Goal: Entertainment & Leisure: Consume media (video, audio)

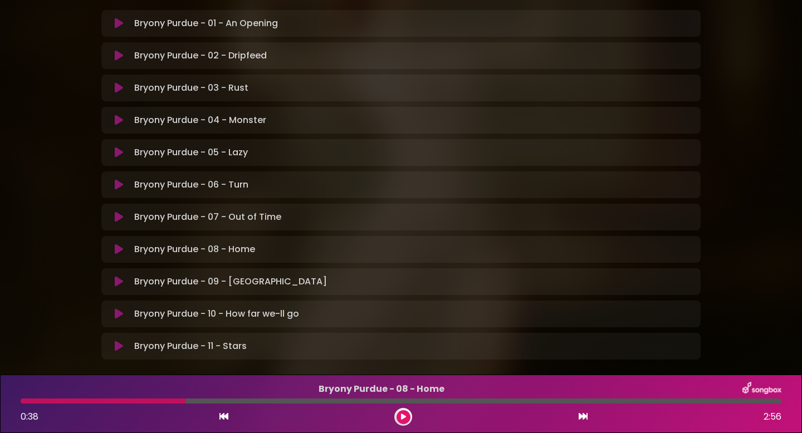
scroll to position [209, 0]
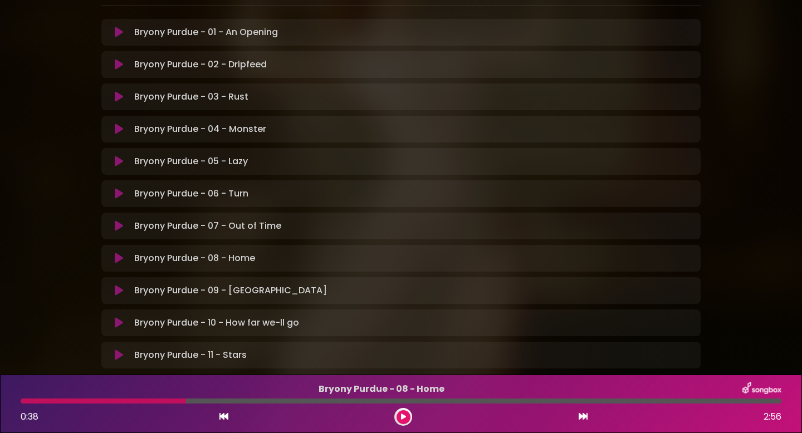
click at [116, 293] on icon at bounding box center [119, 290] width 8 height 11
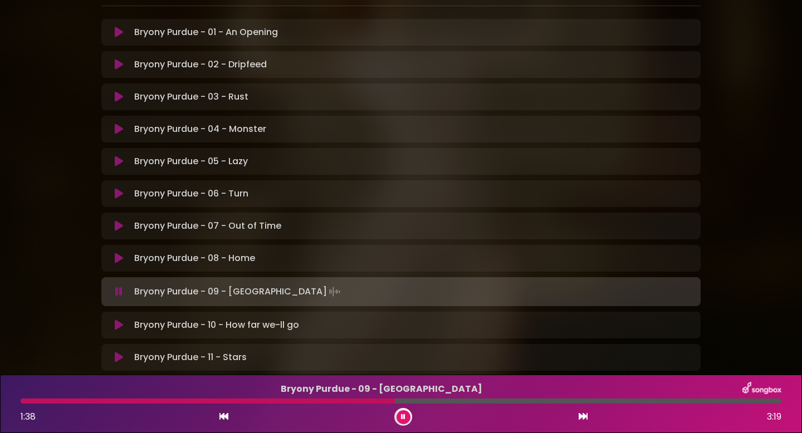
click at [225, 420] on icon at bounding box center [224, 416] width 9 height 9
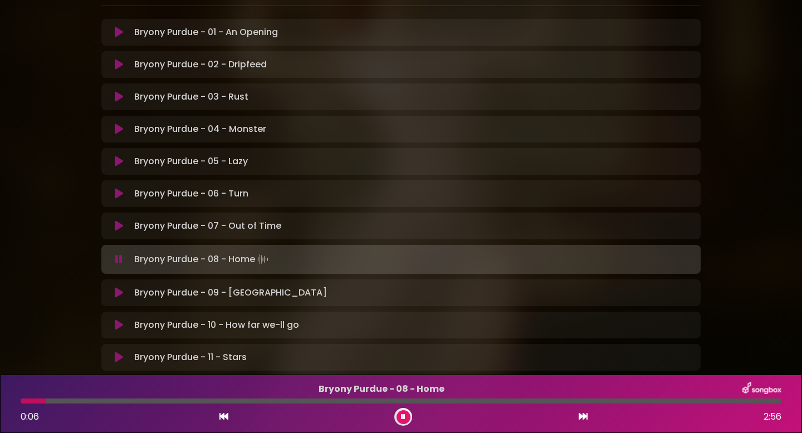
click at [582, 417] on icon at bounding box center [583, 416] width 9 height 9
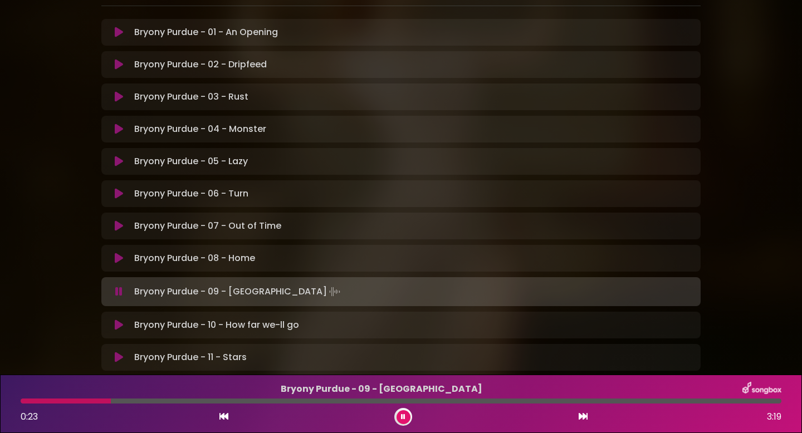
click at [22, 402] on div at bounding box center [401, 401] width 761 height 5
drag, startPoint x: 25, startPoint y: 402, endPoint x: 0, endPoint y: 402, distance: 24.5
click at [0, 402] on div "Bryony Purdue - 09 - [GEOGRAPHIC_DATA] 0:01 3:19" at bounding box center [401, 404] width 802 height 58
click at [122, 401] on div at bounding box center [100, 401] width 158 height 5
click at [106, 401] on div at bounding box center [401, 401] width 761 height 5
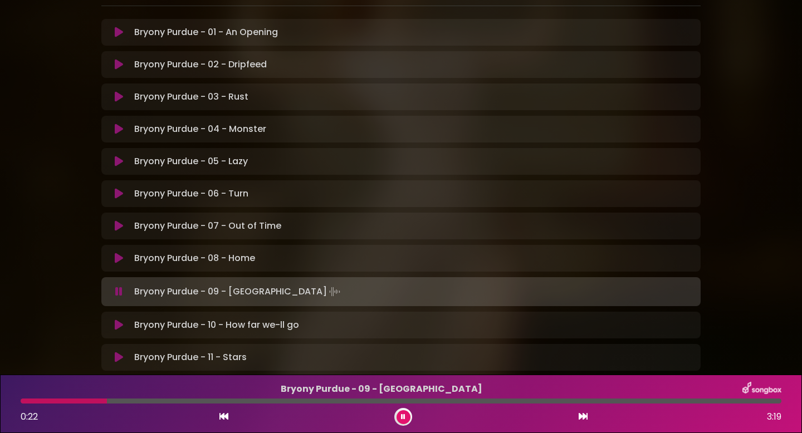
click at [92, 401] on div at bounding box center [401, 401] width 761 height 5
click at [81, 401] on div at bounding box center [57, 401] width 73 height 5
click at [66, 402] on div at bounding box center [52, 401] width 63 height 5
click at [58, 402] on div at bounding box center [88, 401] width 135 height 5
click at [58, 402] on div at bounding box center [132, 401] width 223 height 5
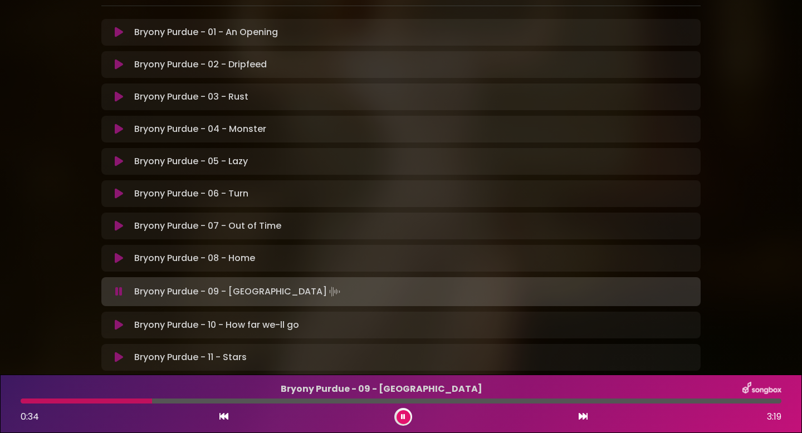
click at [58, 402] on div at bounding box center [86, 401] width 131 height 5
click at [402, 417] on icon at bounding box center [403, 417] width 4 height 7
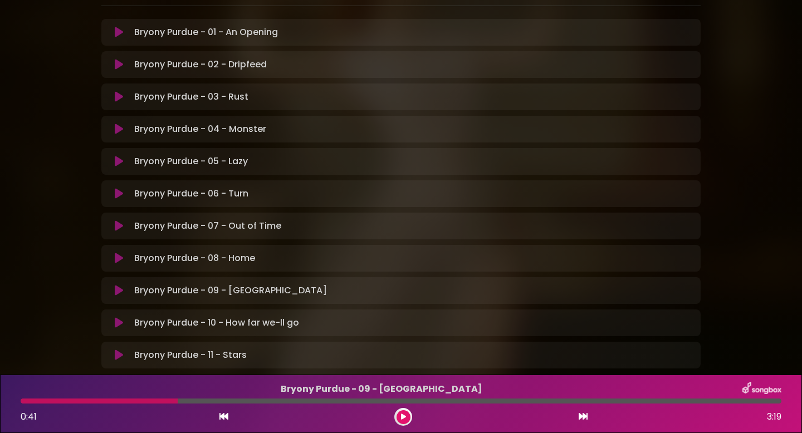
click at [148, 406] on div "Bryony Purdue - 09 - [GEOGRAPHIC_DATA] 0:41 3:19" at bounding box center [401, 404] width 774 height 44
click at [146, 402] on div at bounding box center [99, 401] width 157 height 5
click at [142, 401] on div at bounding box center [99, 401] width 157 height 5
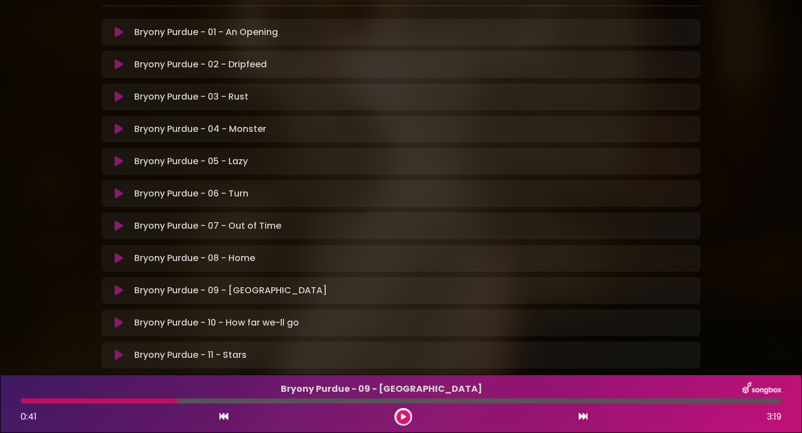
click at [142, 401] on div at bounding box center [99, 401] width 157 height 5
click at [397, 417] on button at bounding box center [404, 418] width 14 height 14
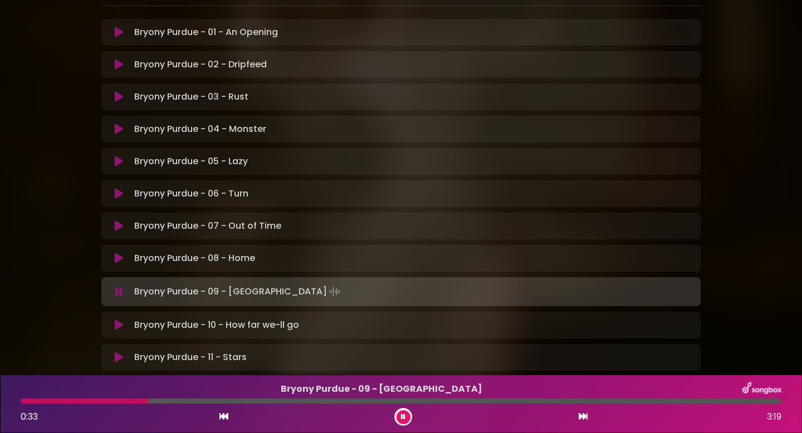
click at [137, 401] on div at bounding box center [84, 401] width 127 height 5
click at [137, 401] on div at bounding box center [114, 401] width 187 height 5
drag, startPoint x: 137, startPoint y: 401, endPoint x: 0, endPoint y: 401, distance: 137.1
click at [0, 401] on div "Bryony Purdue - 09 - [GEOGRAPHIC_DATA] 0:36 3:19" at bounding box center [401, 404] width 802 height 58
click at [184, 399] on div at bounding box center [401, 401] width 761 height 5
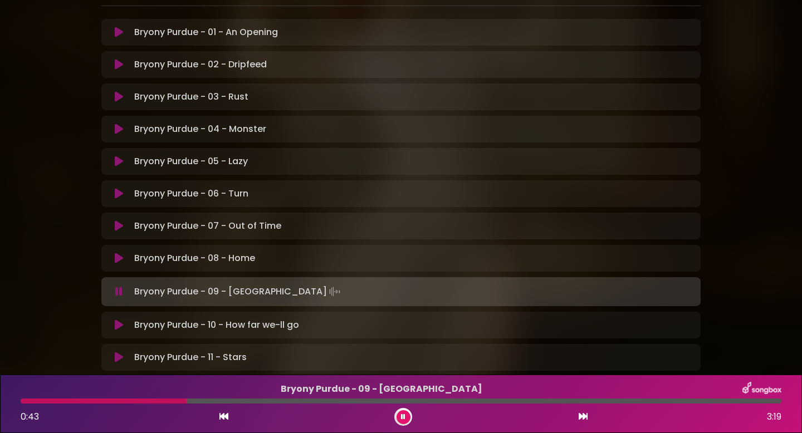
click at [169, 401] on div at bounding box center [401, 401] width 761 height 5
click at [169, 401] on div at bounding box center [105, 401] width 169 height 5
click at [169, 401] on div at bounding box center [170, 401] width 299 height 5
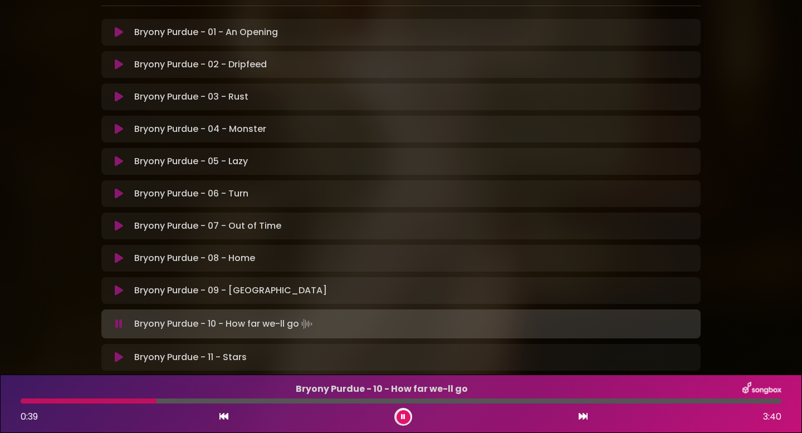
click at [119, 292] on icon at bounding box center [119, 290] width 8 height 11
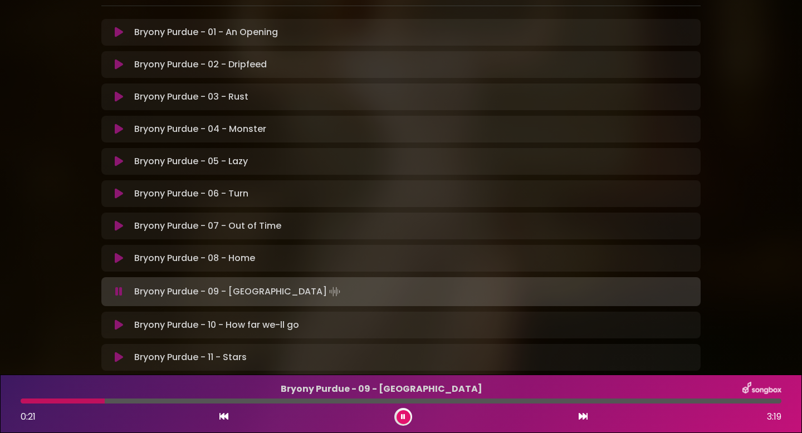
scroll to position [276, 0]
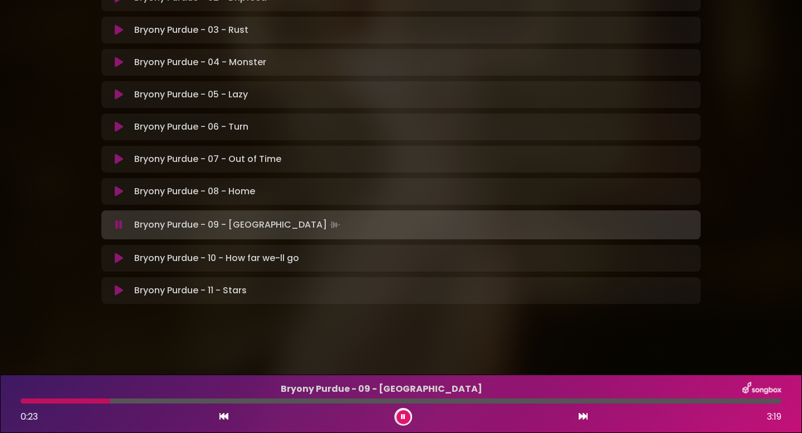
click at [402, 420] on icon at bounding box center [403, 417] width 4 height 7
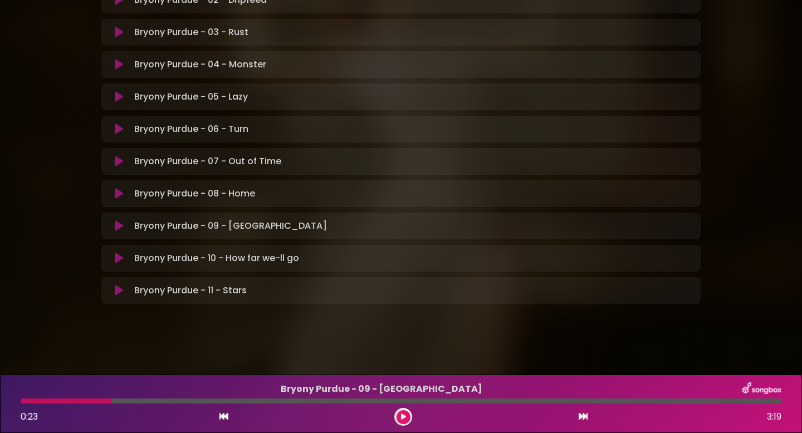
scroll to position [274, 0]
click at [402, 420] on icon at bounding box center [403, 417] width 5 height 7
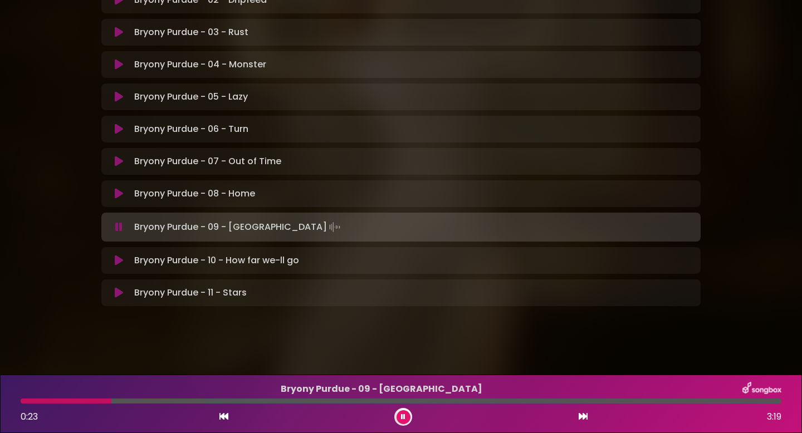
scroll to position [276, 0]
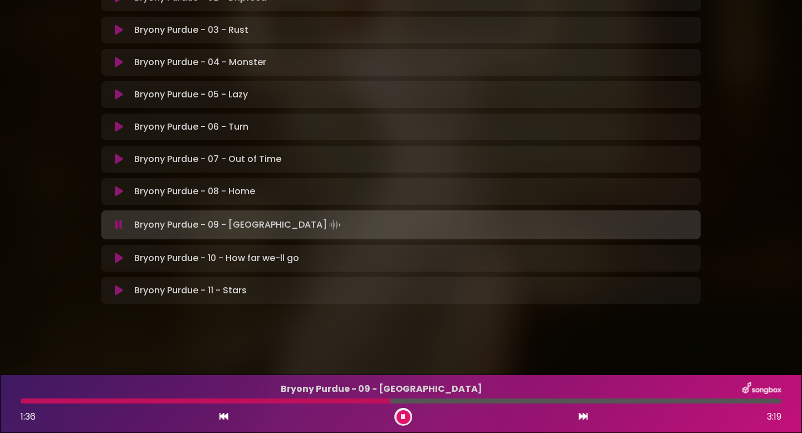
click at [402, 420] on icon at bounding box center [403, 417] width 4 height 7
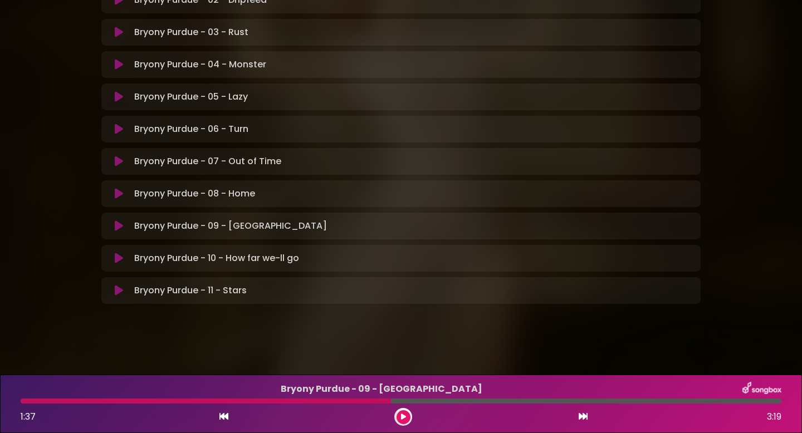
click at [116, 195] on icon at bounding box center [119, 193] width 8 height 11
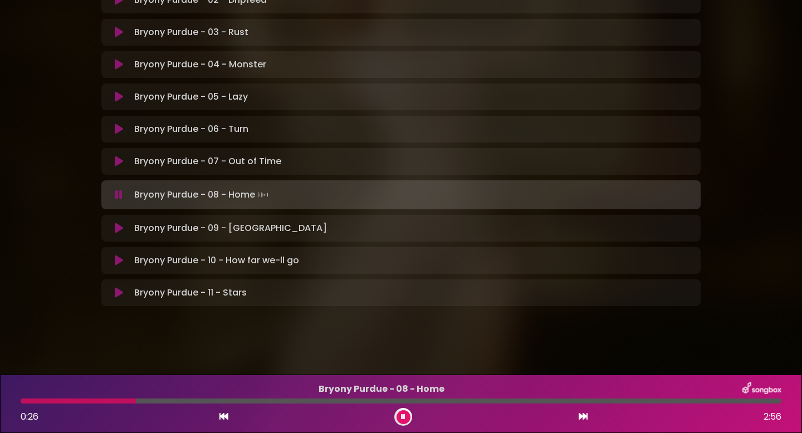
scroll to position [276, 0]
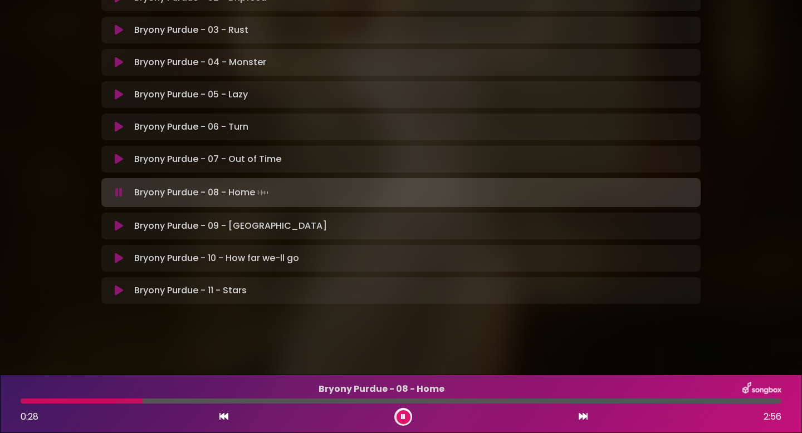
click at [403, 417] on icon at bounding box center [403, 417] width 4 height 7
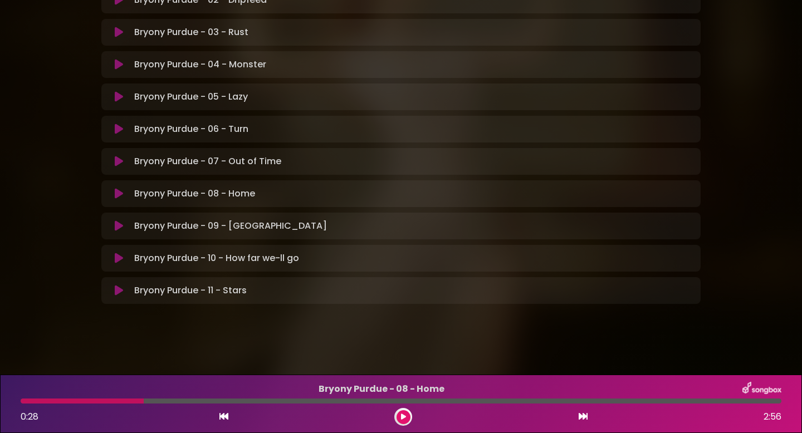
scroll to position [274, 0]
click at [403, 417] on icon at bounding box center [403, 417] width 5 height 7
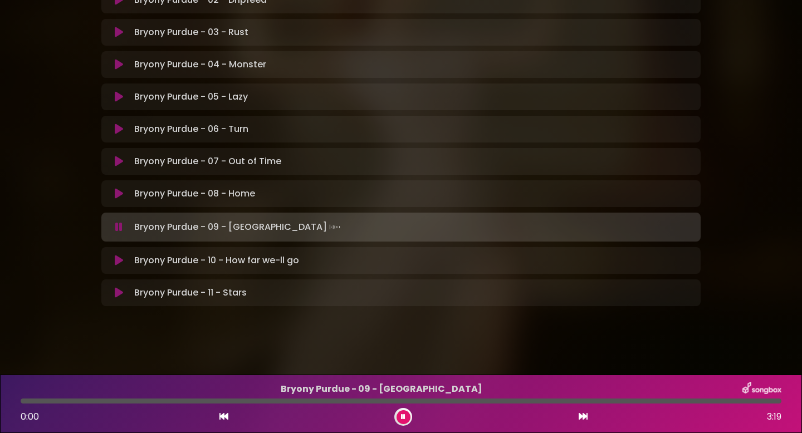
scroll to position [276, 0]
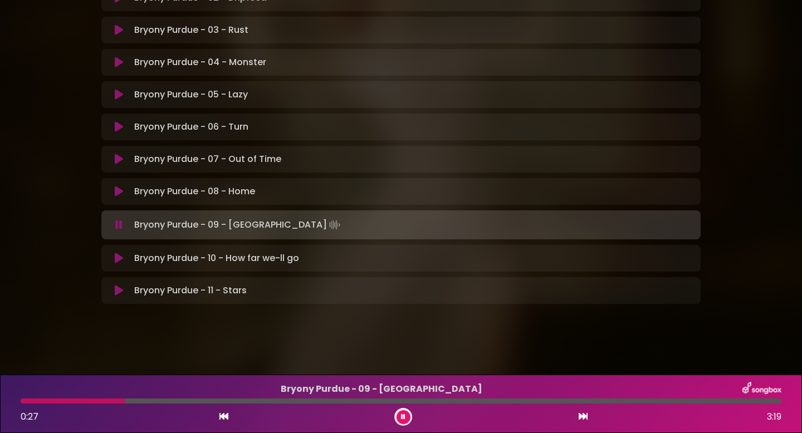
click at [121, 193] on icon at bounding box center [119, 191] width 8 height 11
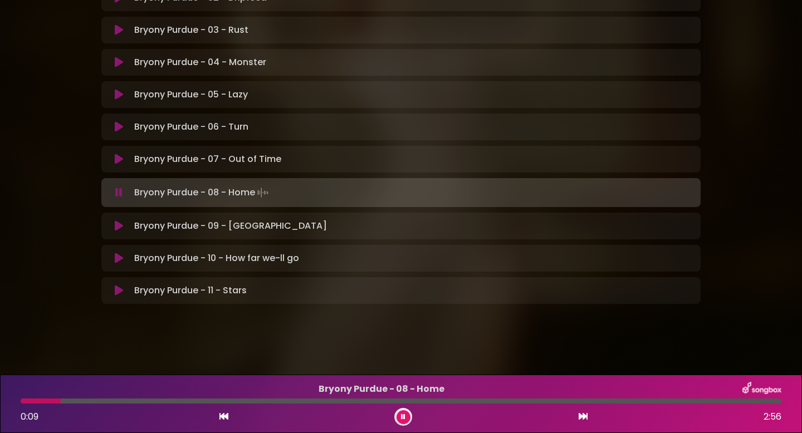
click at [23, 403] on div at bounding box center [41, 401] width 40 height 5
click at [32, 403] on div at bounding box center [30, 401] width 19 height 5
click at [32, 403] on div at bounding box center [28, 401] width 15 height 5
click at [32, 403] on div at bounding box center [29, 401] width 16 height 5
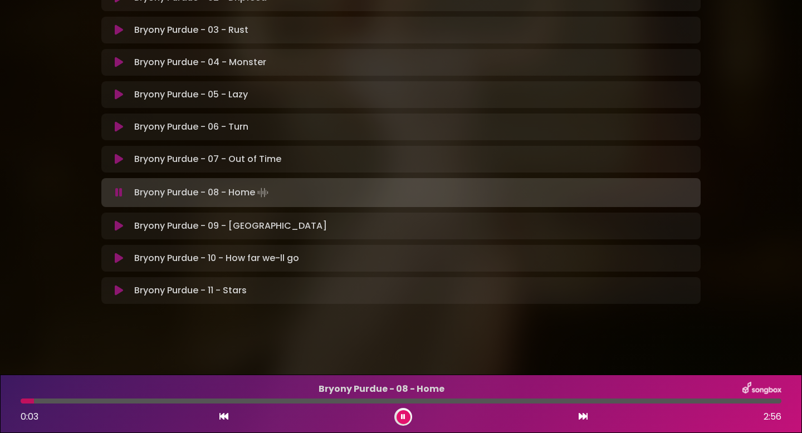
click at [32, 403] on div at bounding box center [27, 401] width 13 height 5
click at [32, 403] on div at bounding box center [37, 401] width 32 height 5
click at [32, 403] on div at bounding box center [30, 401] width 19 height 5
click at [32, 403] on div at bounding box center [28, 401] width 14 height 5
click at [32, 403] on div at bounding box center [29, 401] width 17 height 5
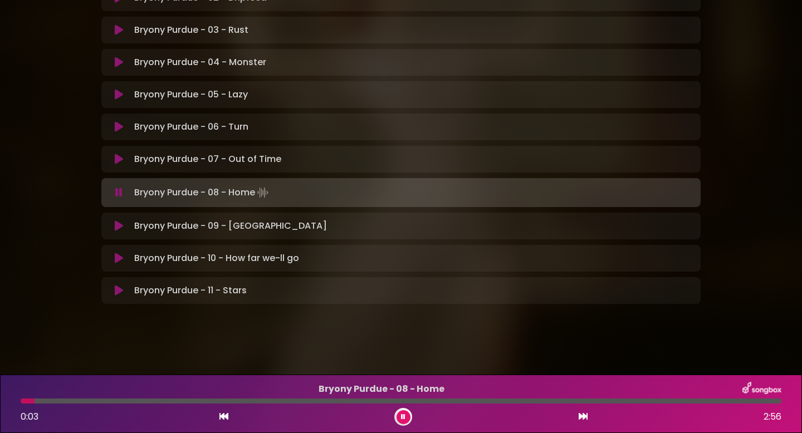
click at [32, 403] on div at bounding box center [28, 401] width 14 height 5
click at [32, 403] on div at bounding box center [27, 401] width 13 height 5
click at [32, 403] on div at bounding box center [29, 401] width 16 height 5
click at [30, 403] on div at bounding box center [29, 401] width 16 height 5
click at [30, 403] on div at bounding box center [28, 401] width 14 height 5
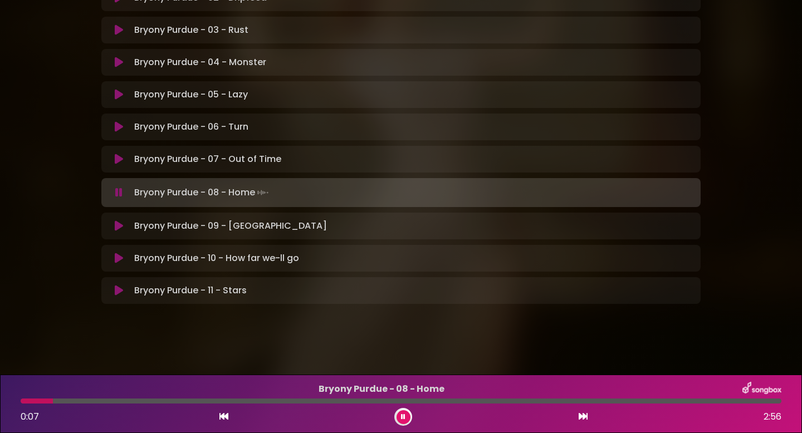
click at [30, 403] on div at bounding box center [37, 401] width 32 height 5
drag, startPoint x: 30, startPoint y: 403, endPoint x: 8, endPoint y: 403, distance: 21.7
click at [8, 403] on div "Bryony Purdue - 08 - Home 0:25 2:56" at bounding box center [401, 404] width 802 height 58
click at [108, 403] on div at bounding box center [401, 401] width 761 height 5
click at [100, 404] on div "Bryony Purdue - 08 - Home 0:21 2:56" at bounding box center [401, 404] width 774 height 44
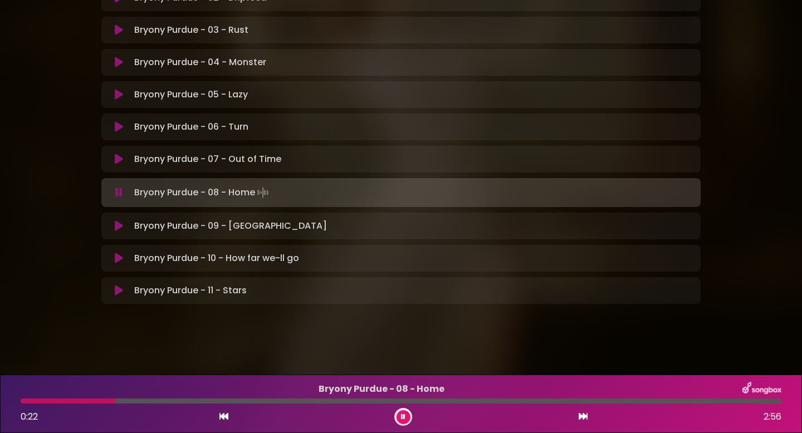
click at [100, 404] on div "Bryony Purdue - 08 - Home 0:22 2:56" at bounding box center [401, 404] width 774 height 44
click at [100, 402] on div at bounding box center [70, 401] width 98 height 5
click at [100, 402] on div at bounding box center [63, 401] width 85 height 5
click at [399, 416] on button at bounding box center [404, 418] width 14 height 14
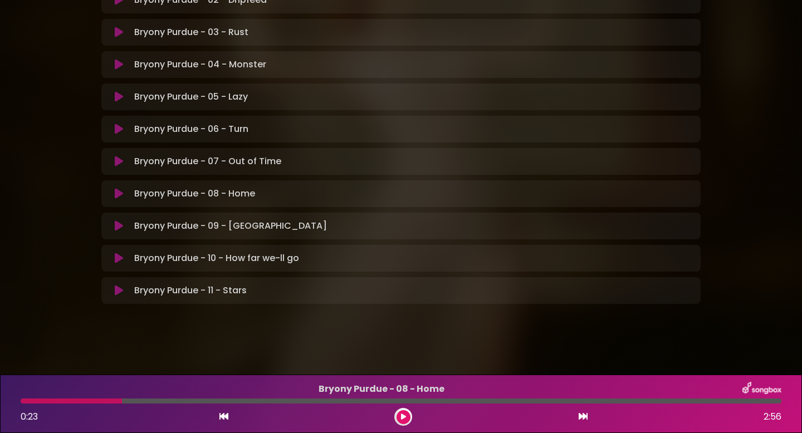
click at [45, 406] on div "Bryony Purdue - 08 - Home 0:23 2:56" at bounding box center [401, 404] width 774 height 44
click at [45, 403] on div at bounding box center [71, 401] width 101 height 5
click at [401, 420] on icon at bounding box center [403, 417] width 5 height 7
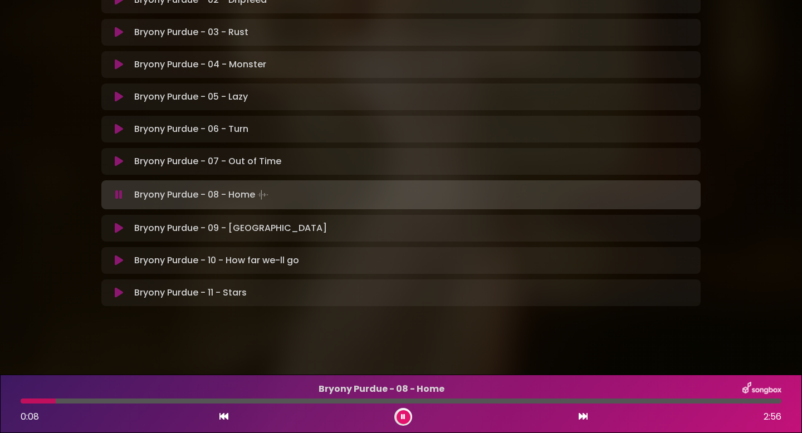
click at [38, 402] on div at bounding box center [38, 401] width 35 height 5
click at [31, 402] on div at bounding box center [33, 401] width 25 height 5
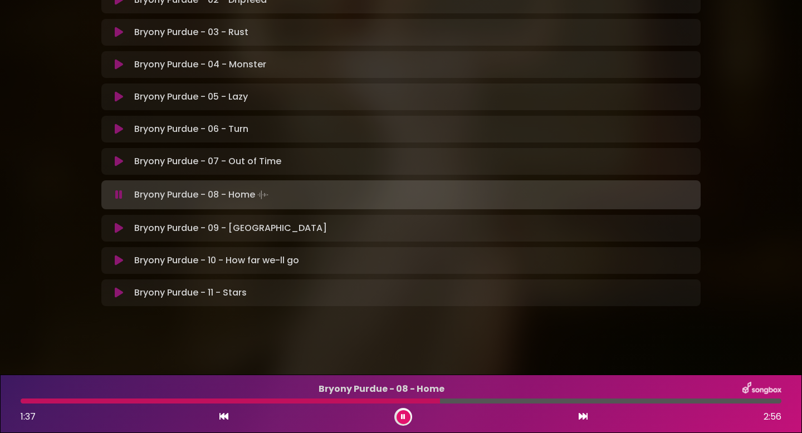
click at [31, 402] on div at bounding box center [231, 401] width 420 height 5
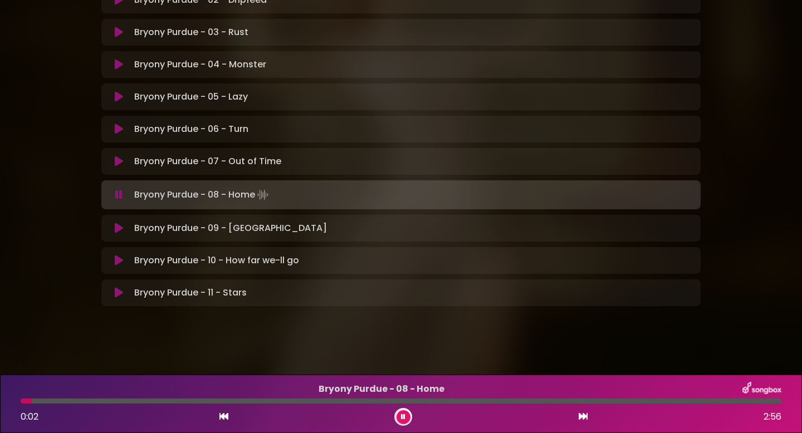
click at [46, 401] on div at bounding box center [401, 401] width 761 height 5
click at [405, 423] on button at bounding box center [404, 418] width 14 height 14
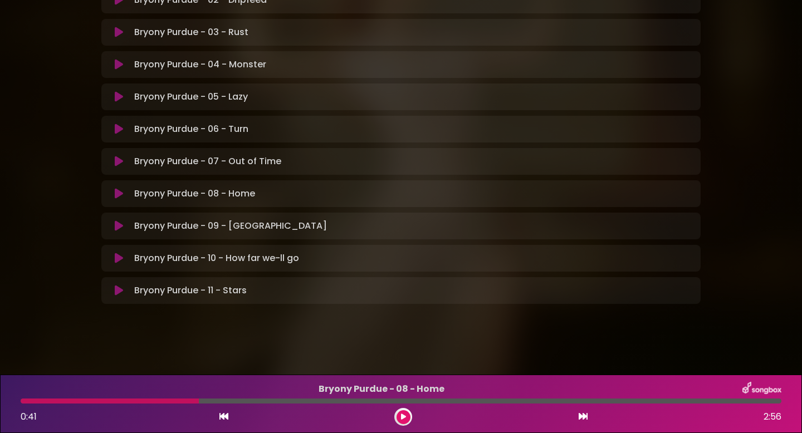
click at [168, 400] on div at bounding box center [110, 401] width 178 height 5
click at [403, 415] on icon at bounding box center [403, 417] width 5 height 7
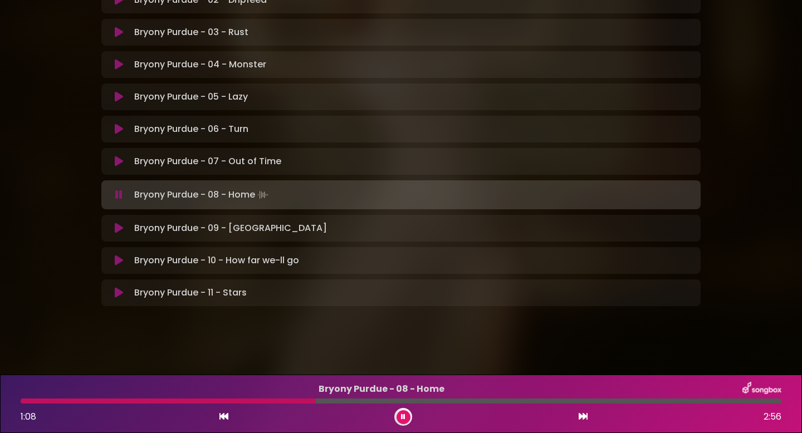
click at [237, 403] on div at bounding box center [168, 401] width 295 height 5
click at [184, 404] on div "Bryony Purdue - 08 - Home 0:52 2:56" at bounding box center [401, 404] width 774 height 44
click at [183, 403] on div at bounding box center [136, 401] width 231 height 5
click at [183, 403] on div at bounding box center [242, 401] width 443 height 5
click at [178, 402] on div at bounding box center [100, 401] width 158 height 5
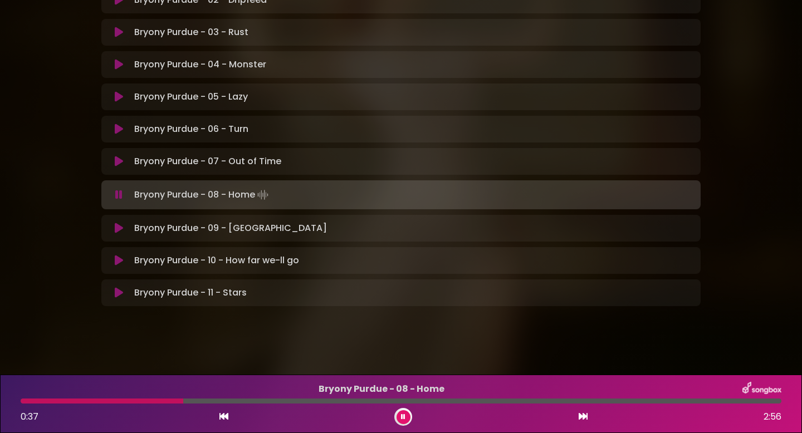
click at [165, 403] on div at bounding box center [102, 401] width 163 height 5
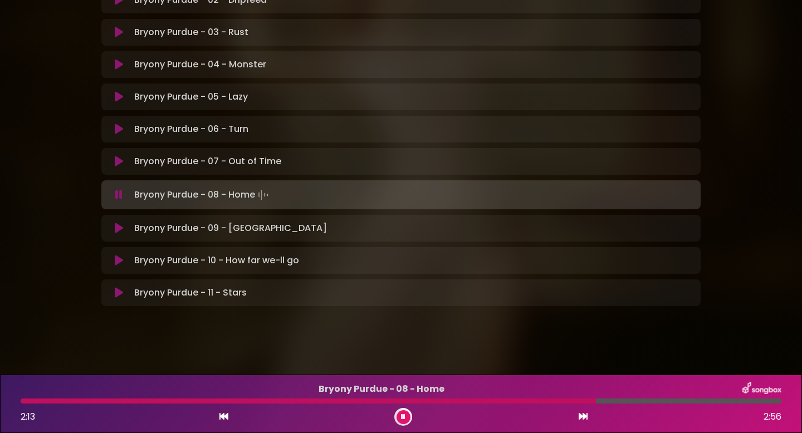
click at [316, 402] on div at bounding box center [401, 401] width 761 height 5
click at [357, 406] on div "Bryony Purdue - 08 - Home 1:09 2:56" at bounding box center [401, 404] width 774 height 44
click at [359, 402] on div at bounding box center [401, 401] width 761 height 5
click at [448, 403] on div at bounding box center [401, 401] width 761 height 5
click at [397, 399] on div at bounding box center [258, 401] width 474 height 5
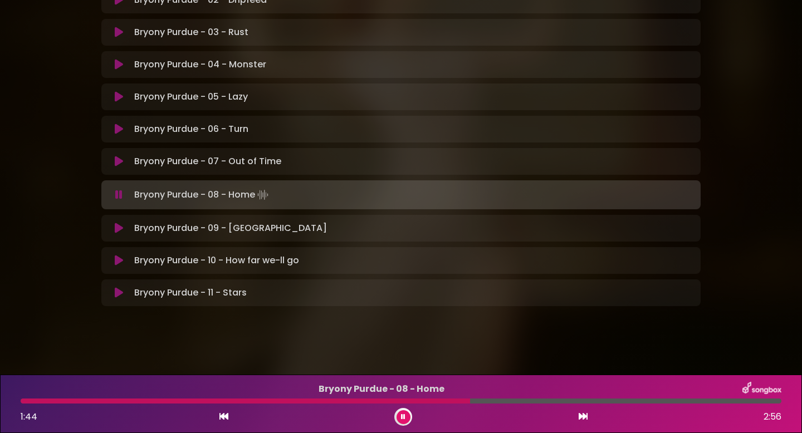
click at [455, 404] on div "Bryony Purdue - 08 - Home 1:44 2:56" at bounding box center [401, 404] width 774 height 44
click at [445, 403] on div at bounding box center [401, 401] width 761 height 5
click at [402, 416] on icon at bounding box center [403, 417] width 4 height 7
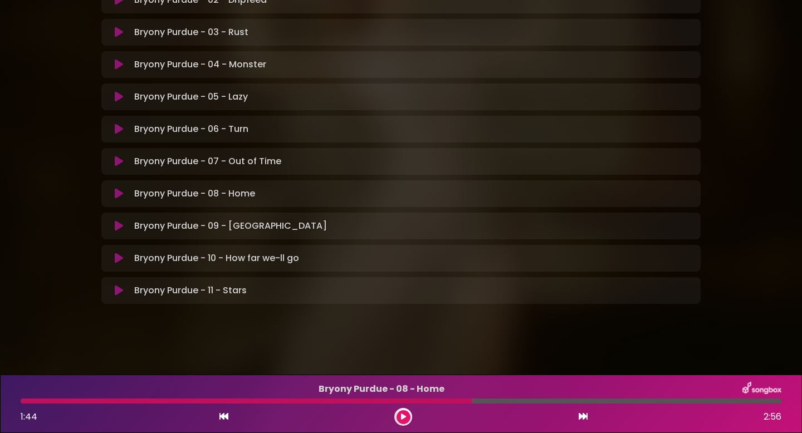
click at [457, 402] on div at bounding box center [246, 401] width 451 height 5
click at [398, 419] on button at bounding box center [404, 418] width 14 height 14
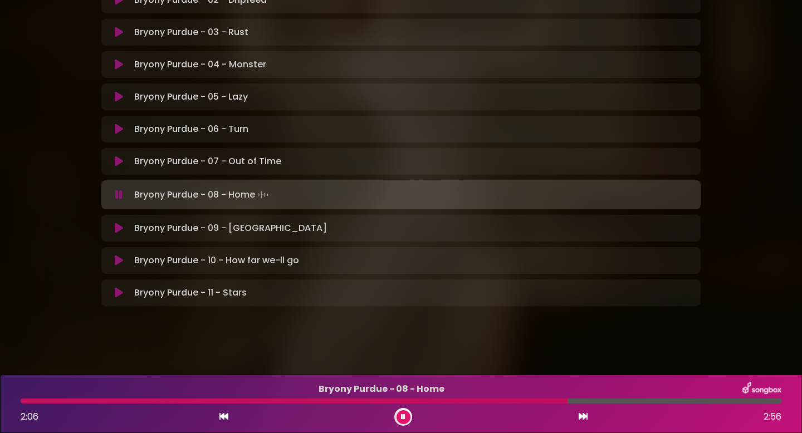
click at [528, 403] on div "Bryony Purdue - 08 - Home 2:06 2:56" at bounding box center [401, 404] width 774 height 44
click at [512, 406] on div "Bryony Purdue - 08 - Home 2:07 2:56" at bounding box center [401, 404] width 774 height 44
click at [514, 403] on div at bounding box center [298, 401] width 554 height 5
click at [477, 402] on div at bounding box center [401, 401] width 761 height 5
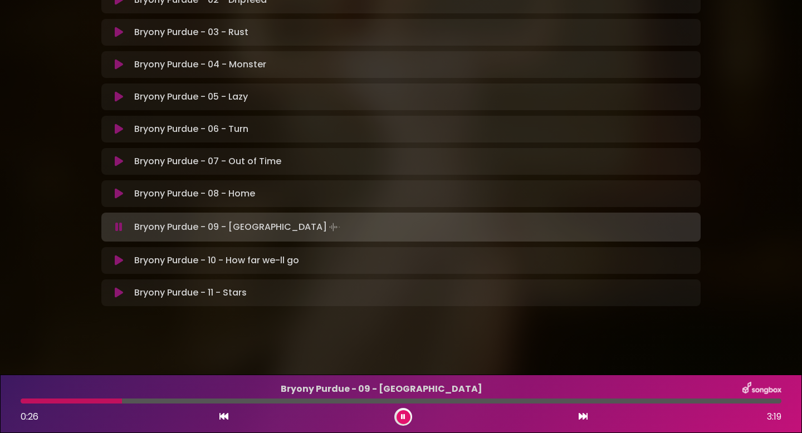
click at [477, 402] on div at bounding box center [401, 401] width 761 height 5
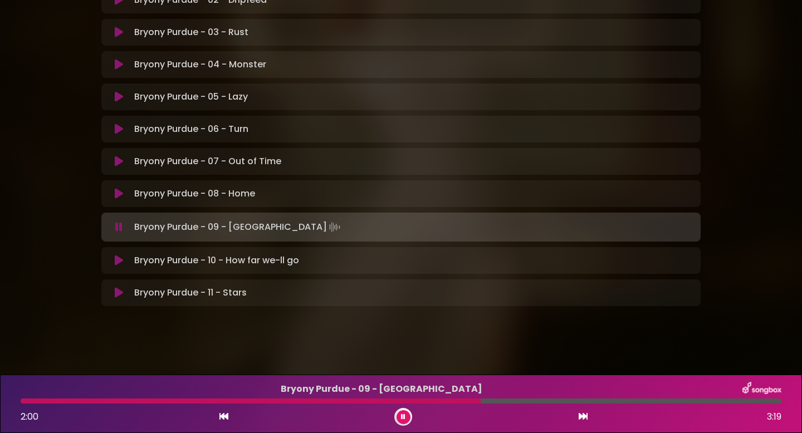
click at [428, 194] on p "Bryony Purdue - 08 - Home Loading Track..." at bounding box center [414, 193] width 560 height 13
click at [121, 196] on icon at bounding box center [119, 193] width 8 height 11
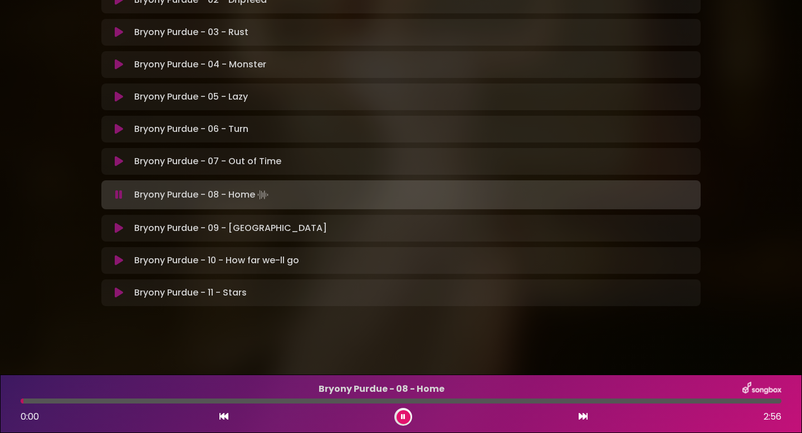
click at [487, 402] on div at bounding box center [401, 401] width 761 height 5
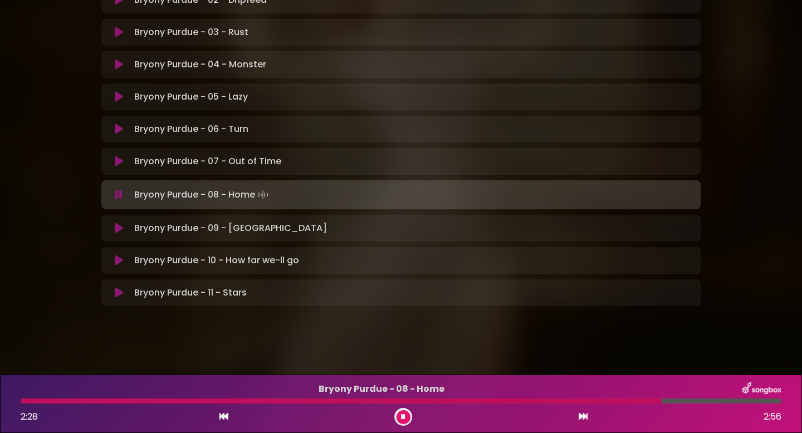
click at [487, 402] on div at bounding box center [341, 401] width 641 height 5
click at [562, 402] on div at bounding box center [303, 401] width 565 height 5
click at [550, 403] on div at bounding box center [300, 401] width 558 height 5
click at [550, 403] on div at bounding box center [336, 401] width 630 height 5
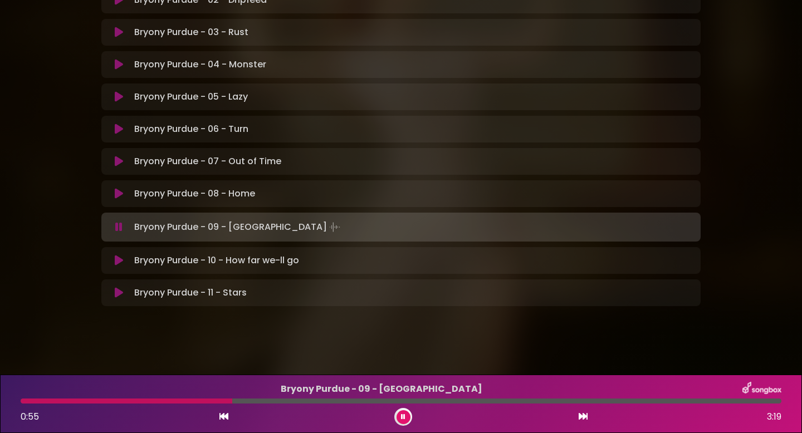
click at [550, 403] on div at bounding box center [401, 401] width 761 height 5
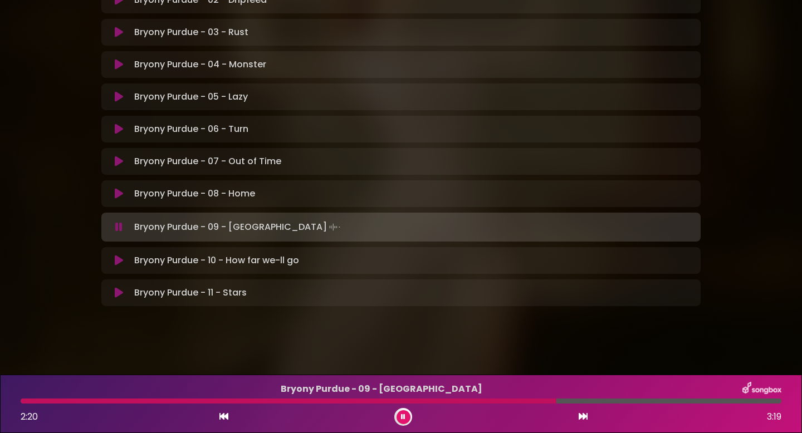
click at [121, 194] on icon at bounding box center [119, 193] width 8 height 11
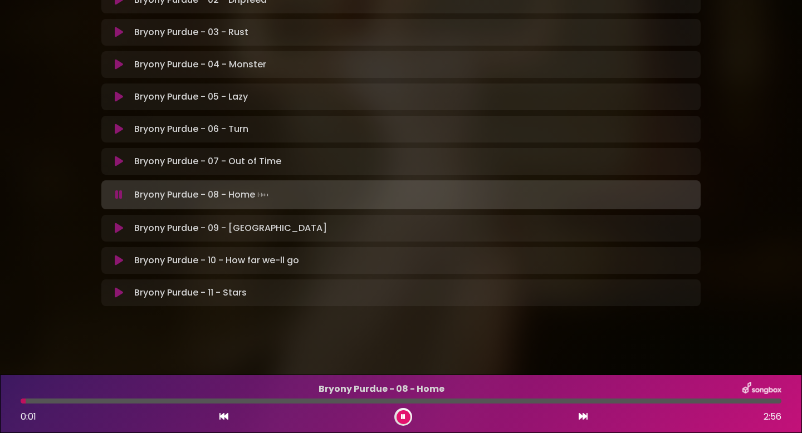
click at [564, 401] on div at bounding box center [401, 401] width 761 height 5
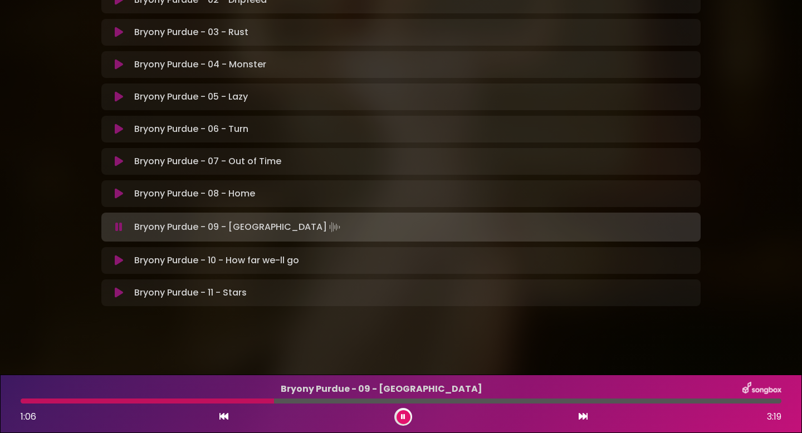
click at [404, 415] on icon at bounding box center [403, 417] width 4 height 7
